Goal: Find specific page/section: Find specific page/section

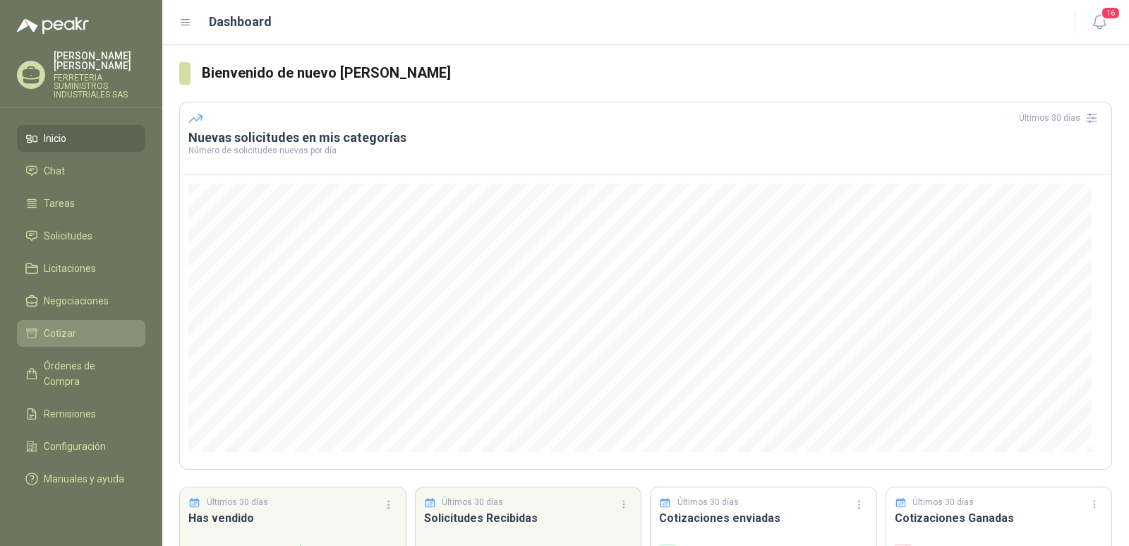
click at [84, 332] on li "Cotizar" at bounding box center [81, 333] width 112 height 16
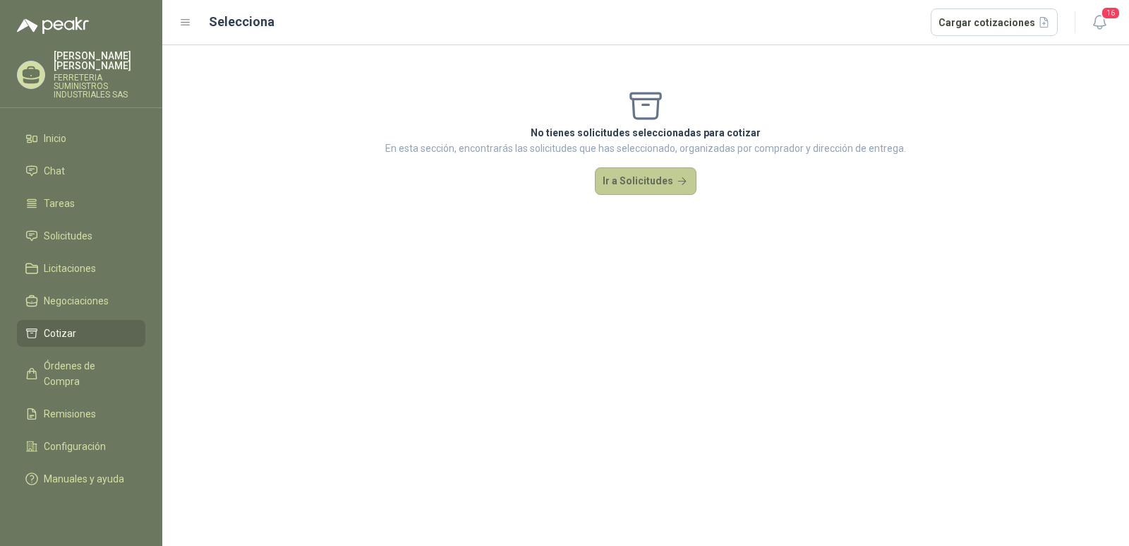
click at [620, 191] on button "Ir a Solicitudes" at bounding box center [646, 181] width 102 height 28
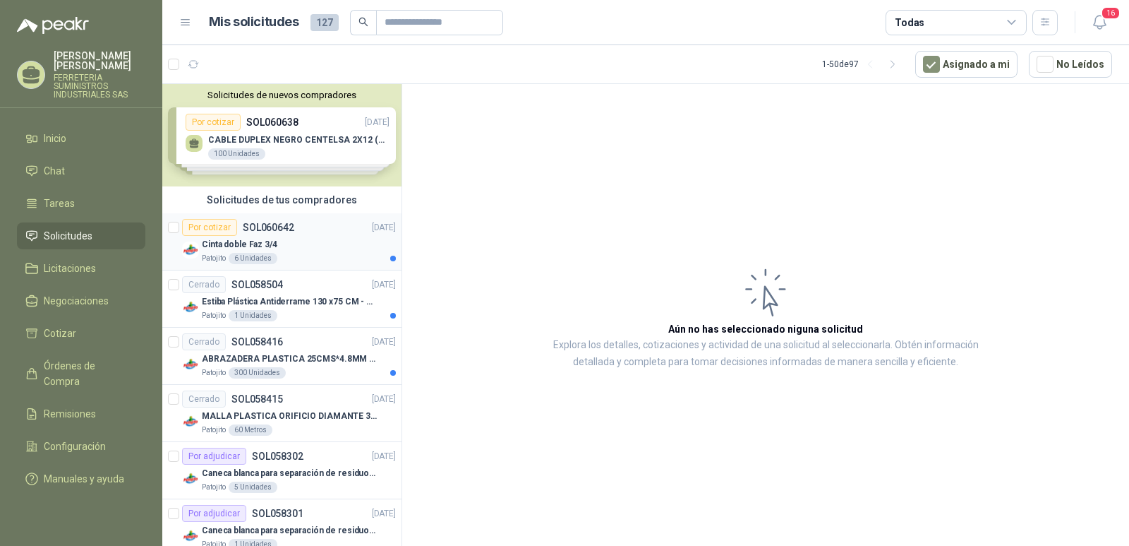
click at [264, 227] on p "SOL060642" at bounding box center [269, 227] width 52 height 10
